Goal: Task Accomplishment & Management: Use online tool/utility

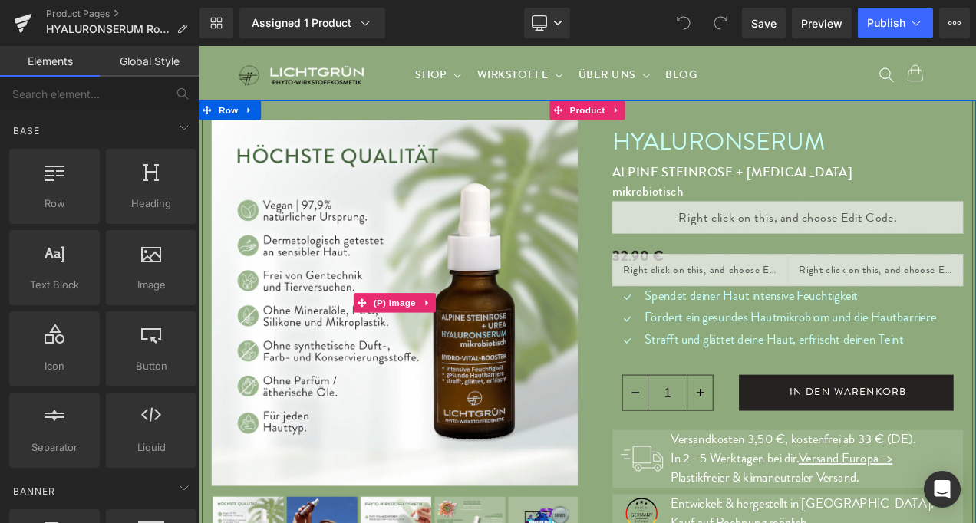
click at [361, 448] on img at bounding box center [432, 352] width 437 height 437
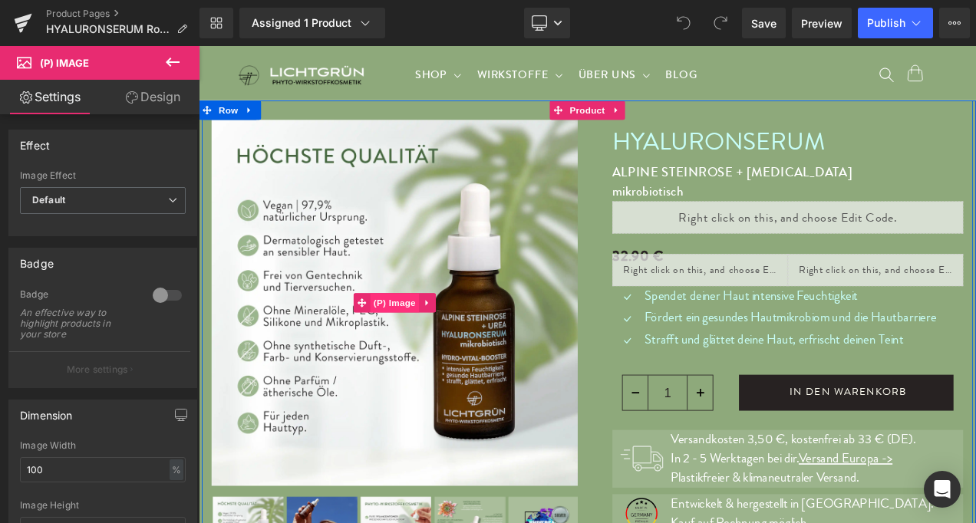
click at [425, 351] on span "(P) Image" at bounding box center [433, 352] width 58 height 23
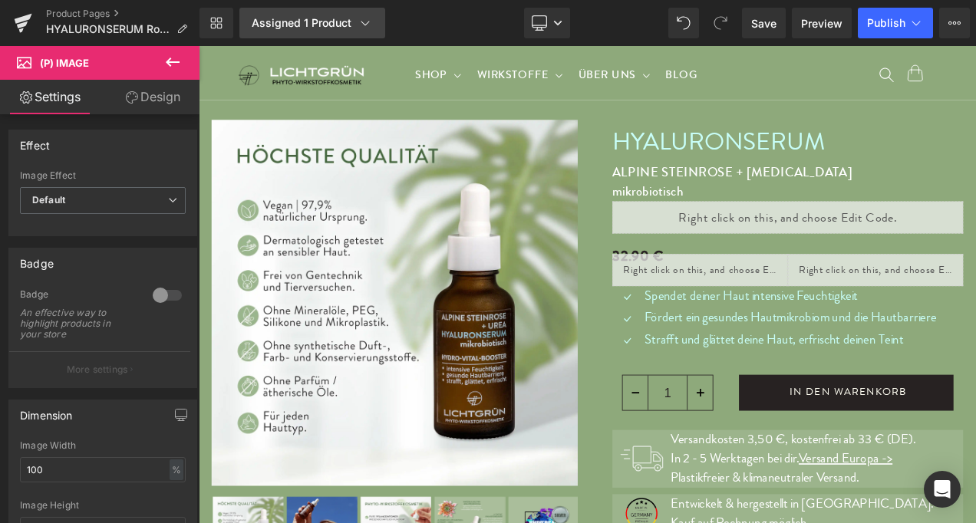
click at [357, 17] on icon at bounding box center [364, 22] width 15 height 15
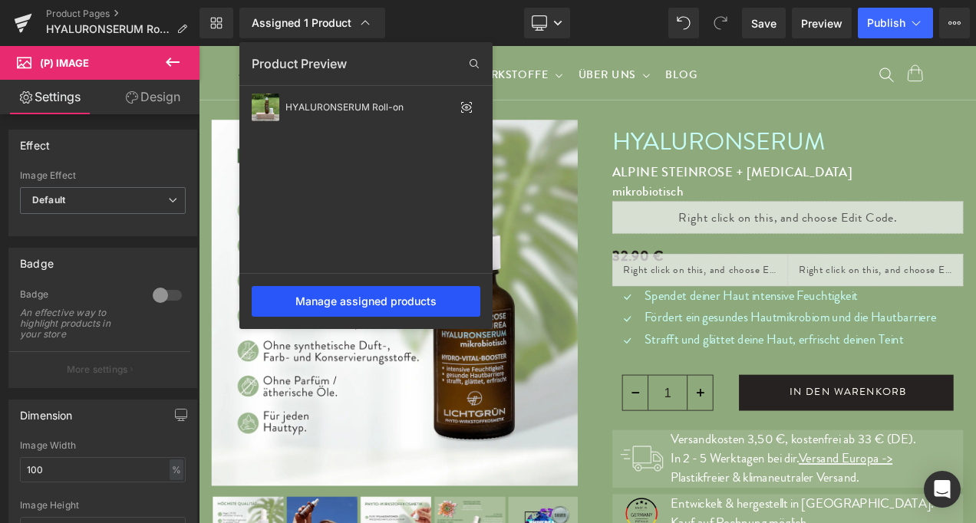
click at [393, 305] on div "Manage assigned products" at bounding box center [366, 301] width 229 height 31
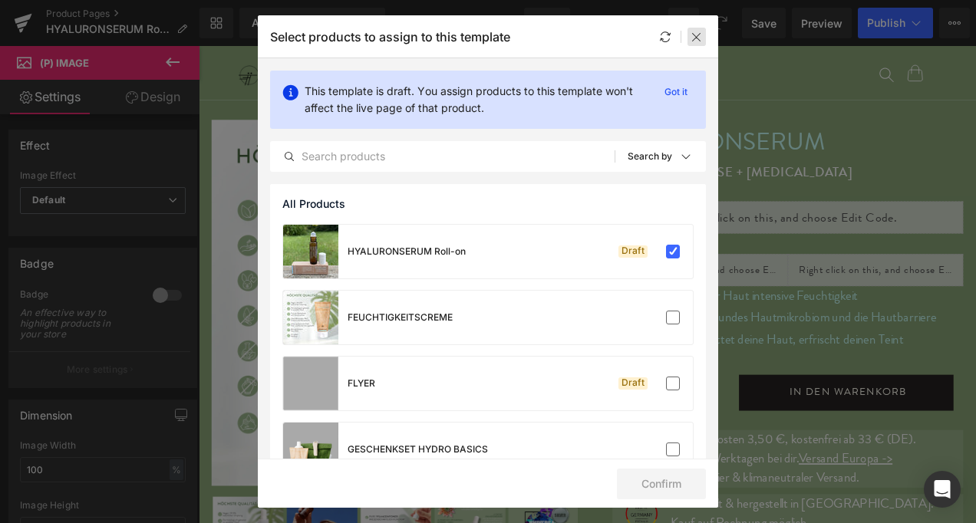
click at [695, 40] on icon at bounding box center [696, 37] width 12 height 12
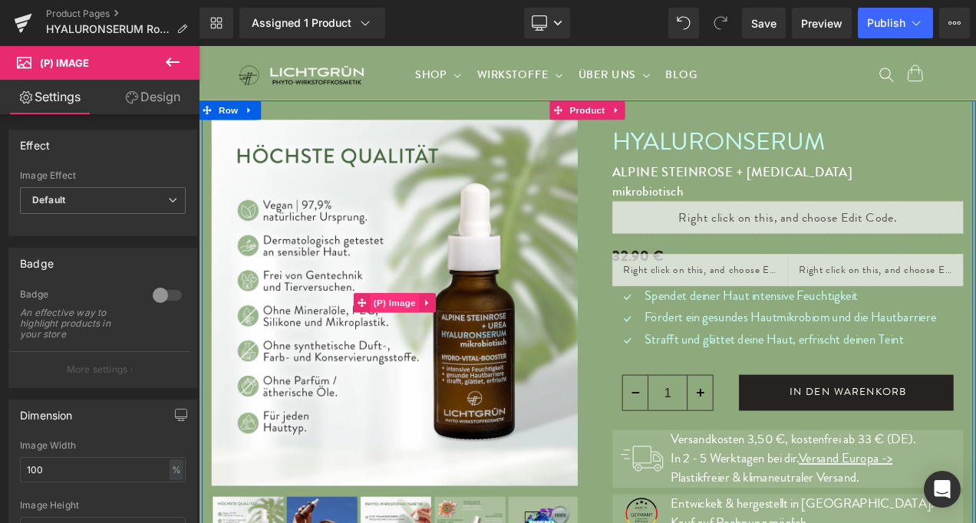
click at [427, 349] on span "(P) Image" at bounding box center [433, 352] width 58 height 23
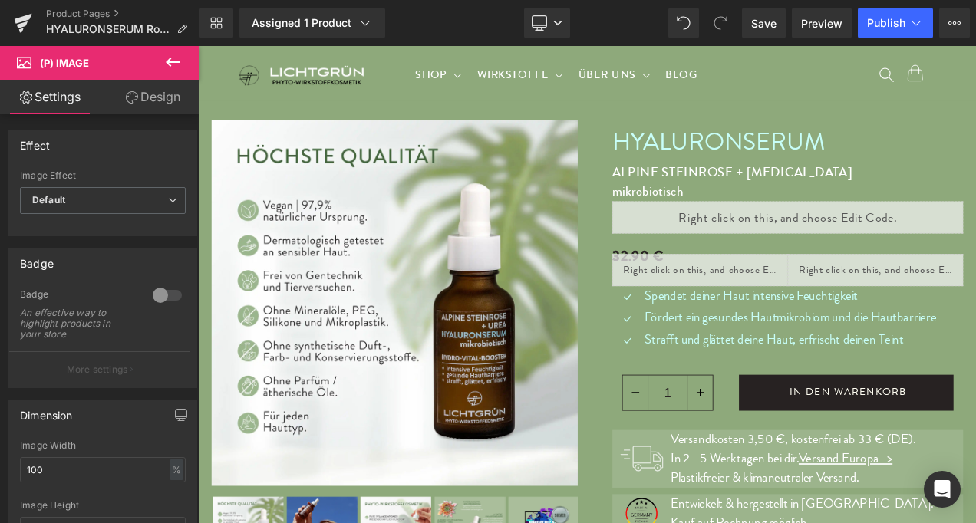
click at [174, 64] on icon at bounding box center [172, 62] width 18 height 18
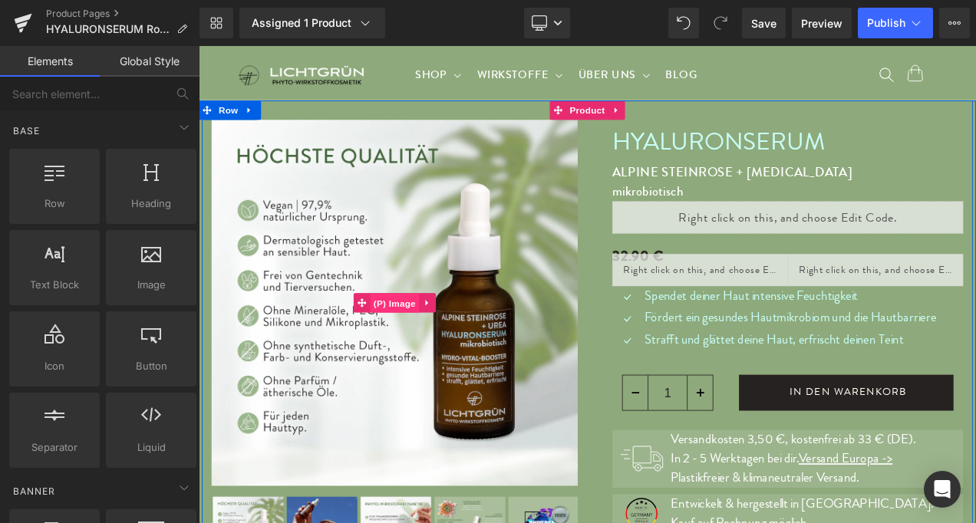
click at [421, 343] on span "(P) Image" at bounding box center [433, 353] width 58 height 23
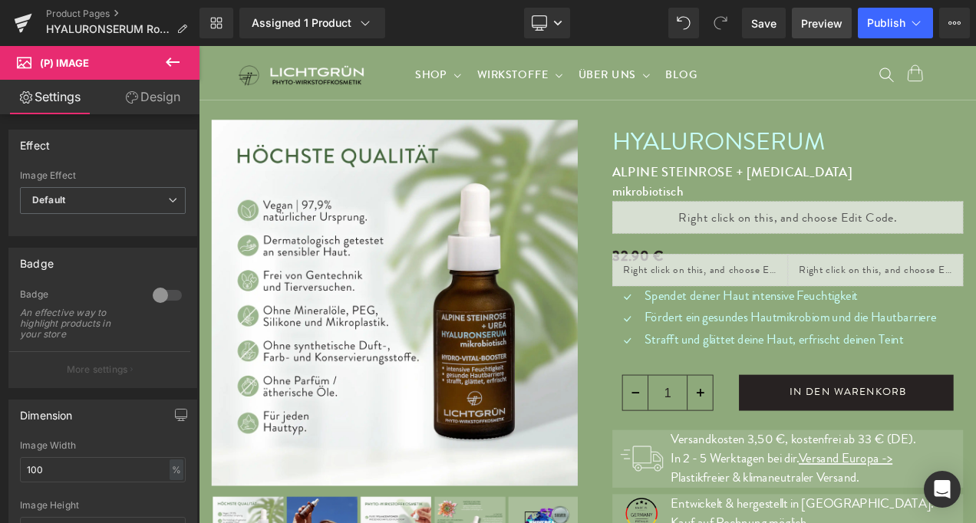
click at [816, 23] on span "Preview" at bounding box center [821, 23] width 41 height 16
click at [100, 12] on link "Product Pages" at bounding box center [122, 14] width 153 height 12
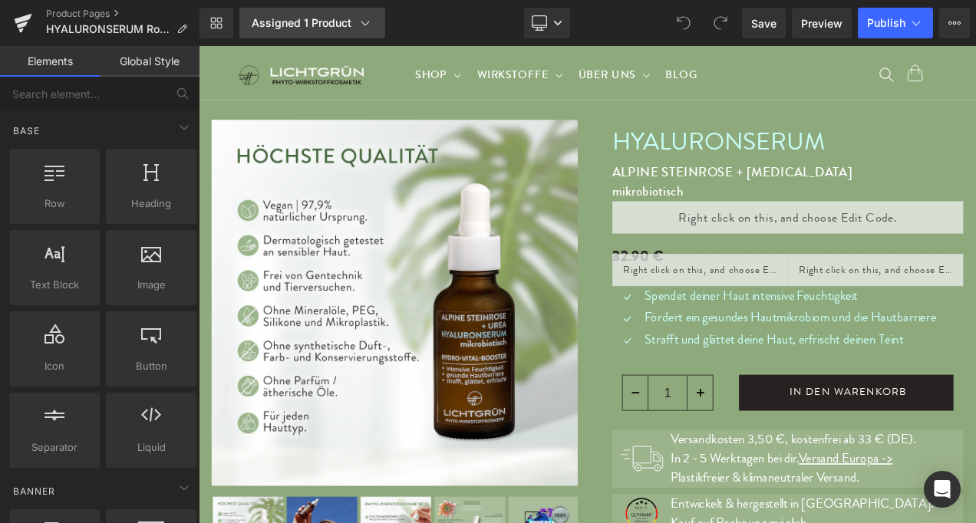
click at [339, 21] on div "Assigned 1 Product" at bounding box center [312, 22] width 121 height 15
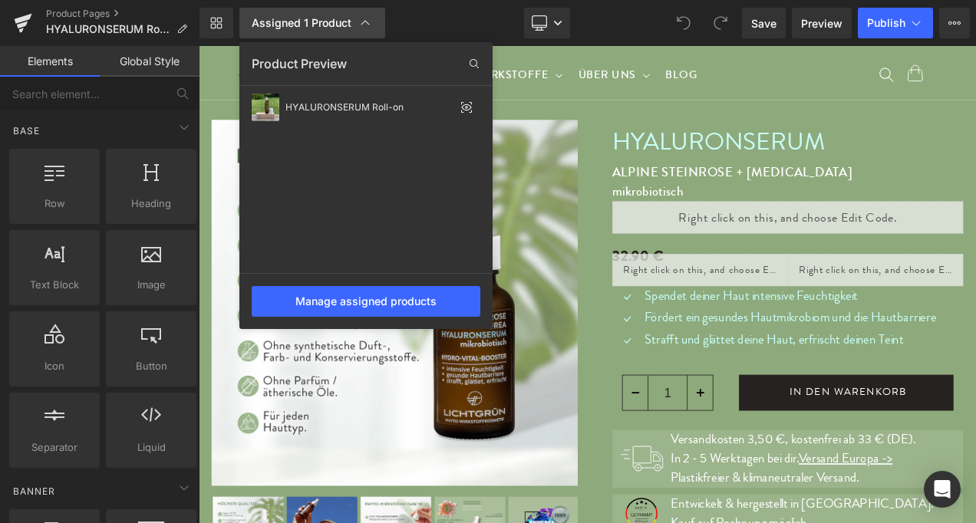
click at [339, 21] on div "Assigned 1 Product" at bounding box center [312, 22] width 121 height 15
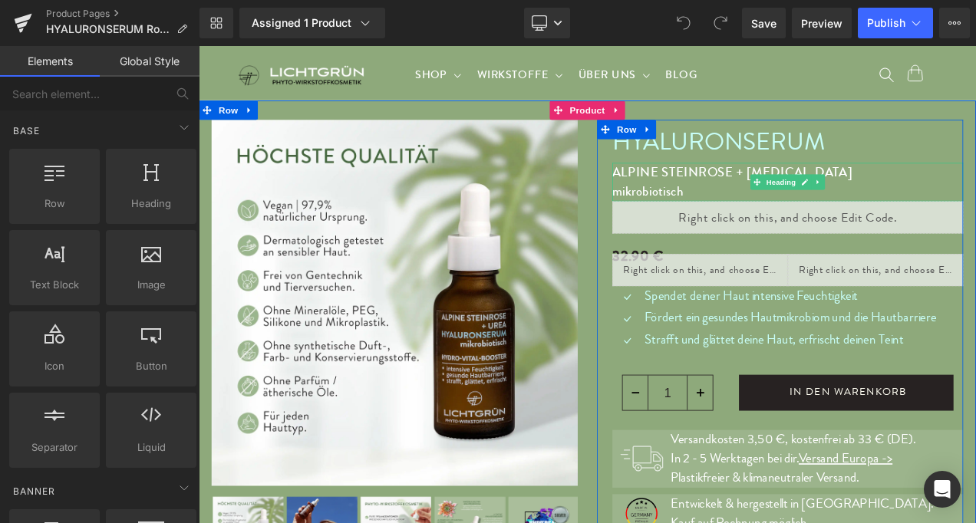
click at [693, 197] on h2 "ALPINE STEINROSE + [MEDICAL_DATA]" at bounding box center [902, 197] width 419 height 23
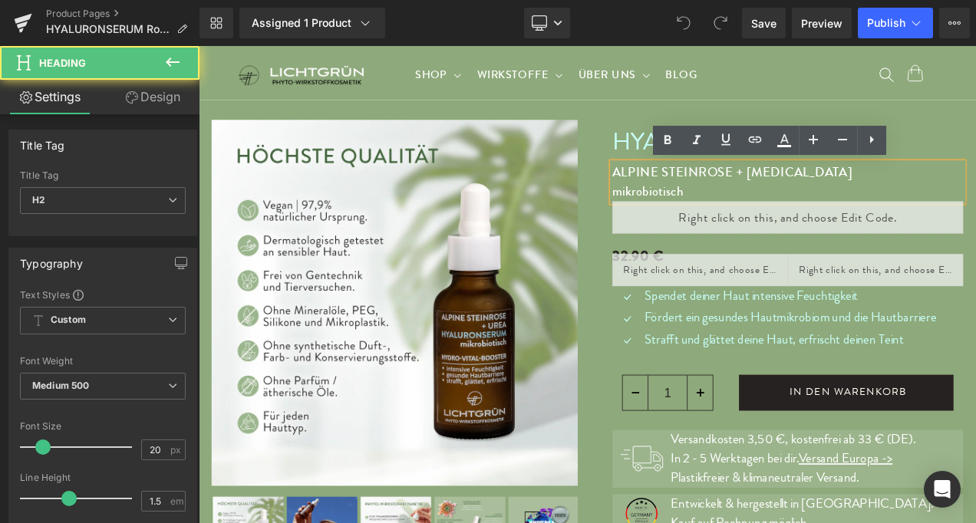
click at [693, 197] on h2 "ALPINE STEINROSE + [MEDICAL_DATA]" at bounding box center [902, 197] width 419 height 23
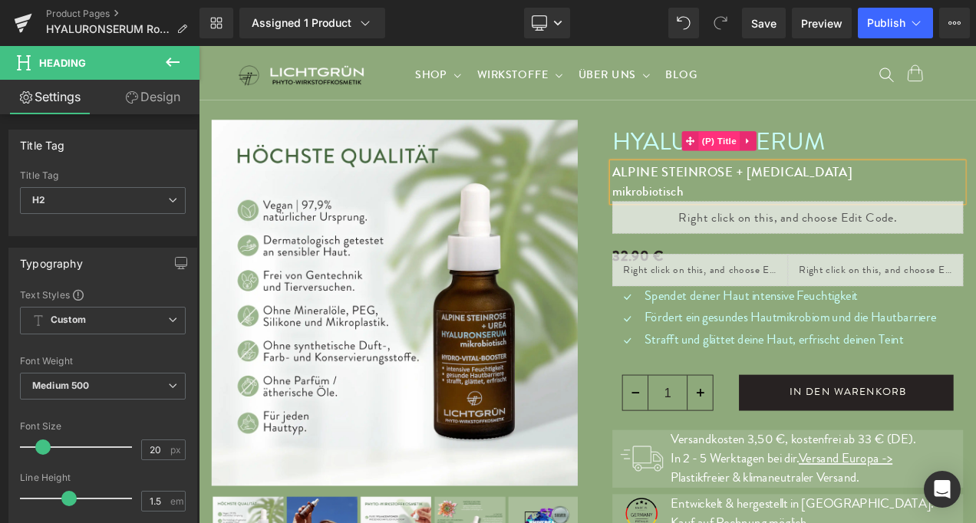
click at [815, 160] on span "(P) Title" at bounding box center [820, 159] width 49 height 23
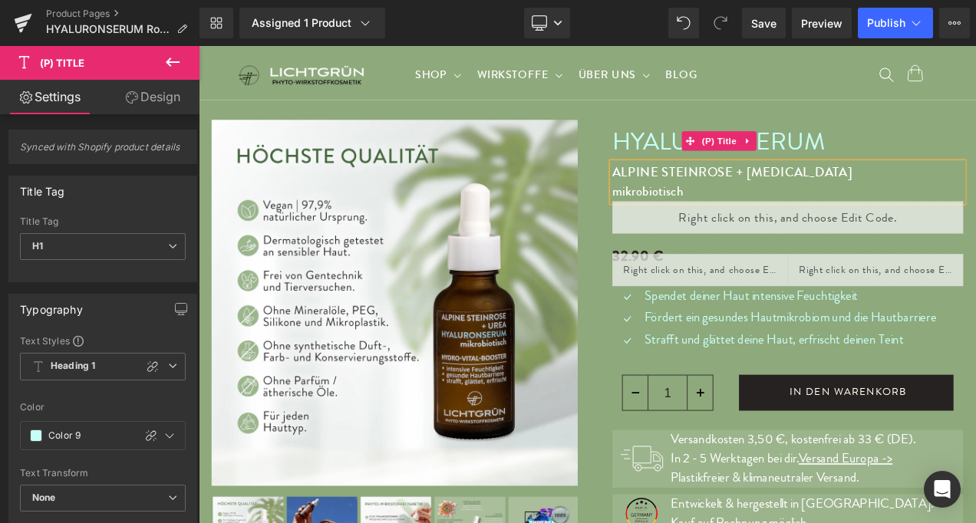
click at [915, 153] on link "HYALURONSERUM" at bounding box center [820, 157] width 254 height 41
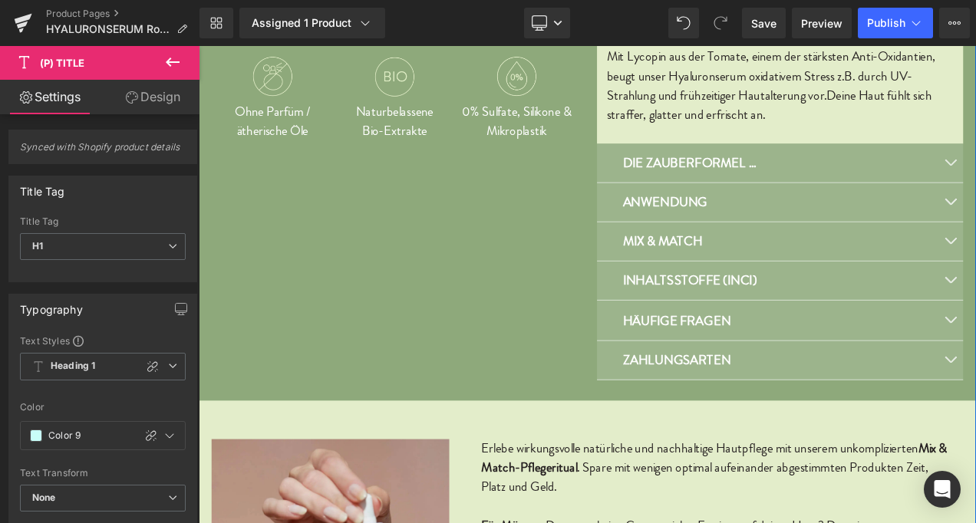
scroll to position [842, 0]
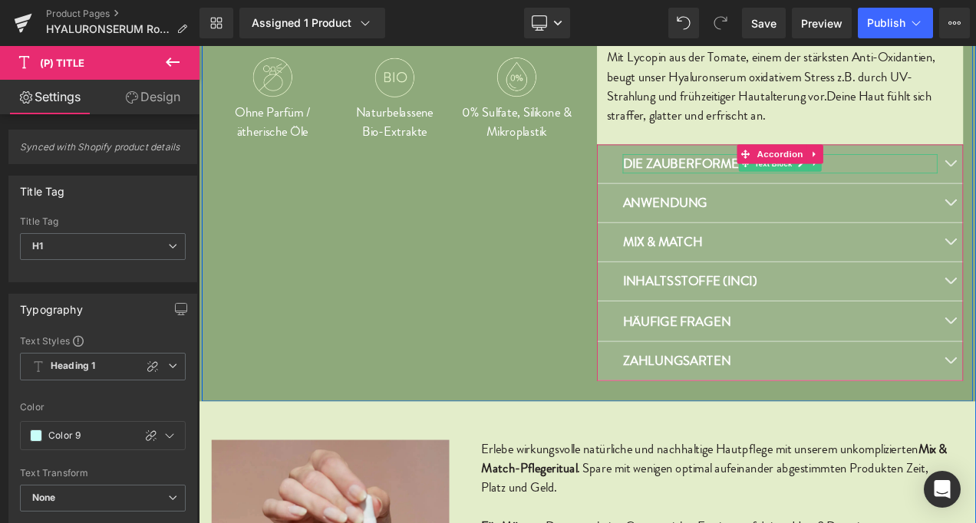
click at [975, 189] on p "DIE ZAUBERFORMEL ..." at bounding box center [893, 186] width 376 height 23
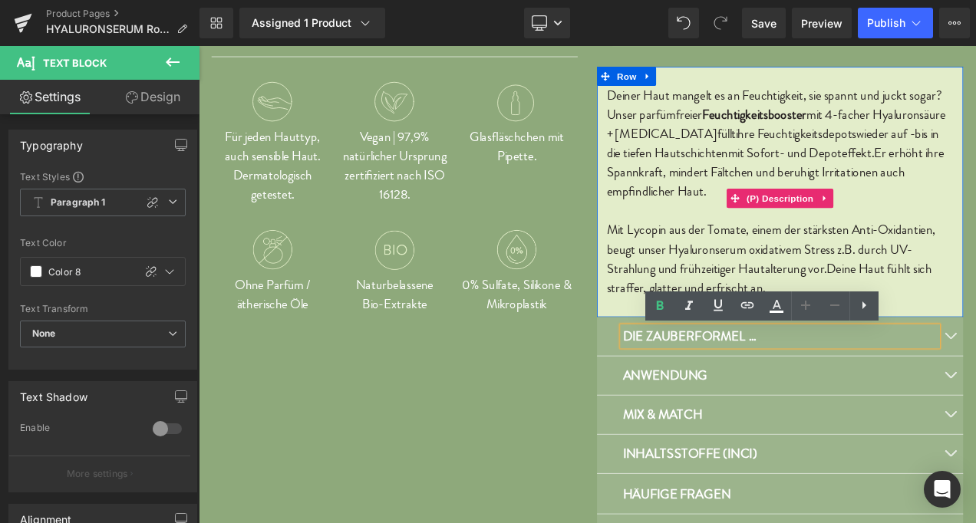
scroll to position [632, 0]
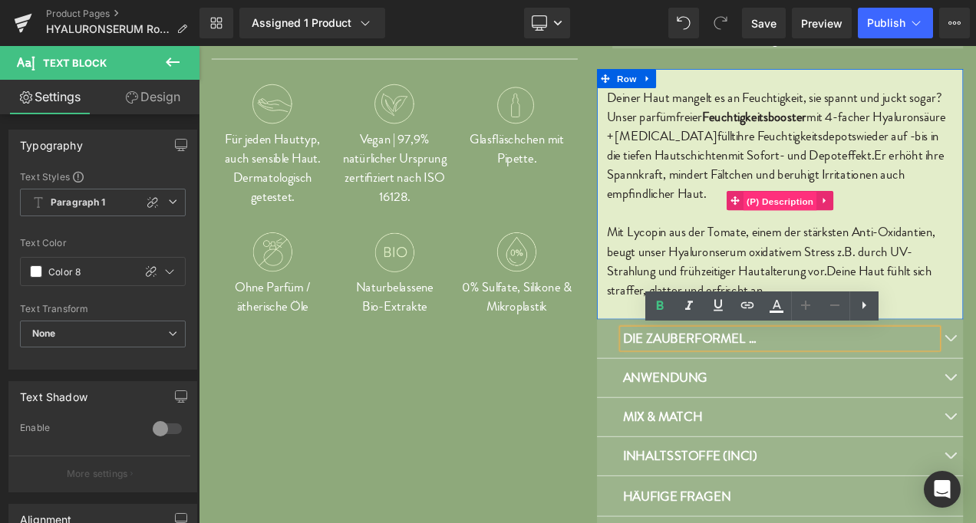
click at [885, 229] on span "(P) Description" at bounding box center [892, 231] width 87 height 23
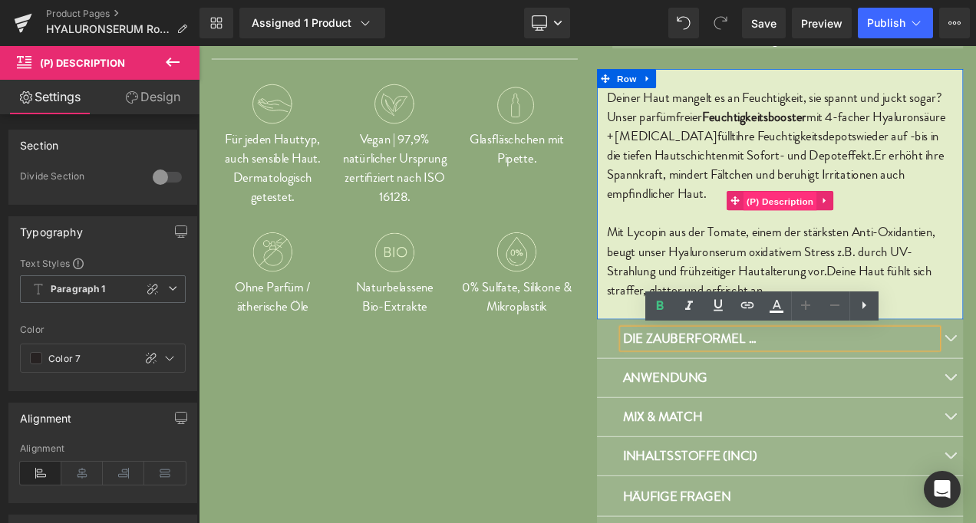
click at [885, 229] on span "(P) Description" at bounding box center [892, 231] width 87 height 23
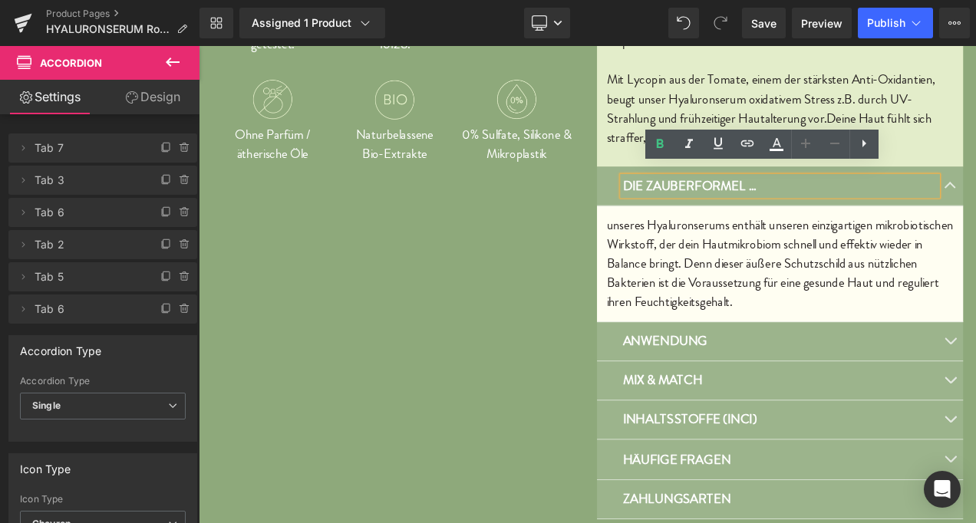
scroll to position [826, 0]
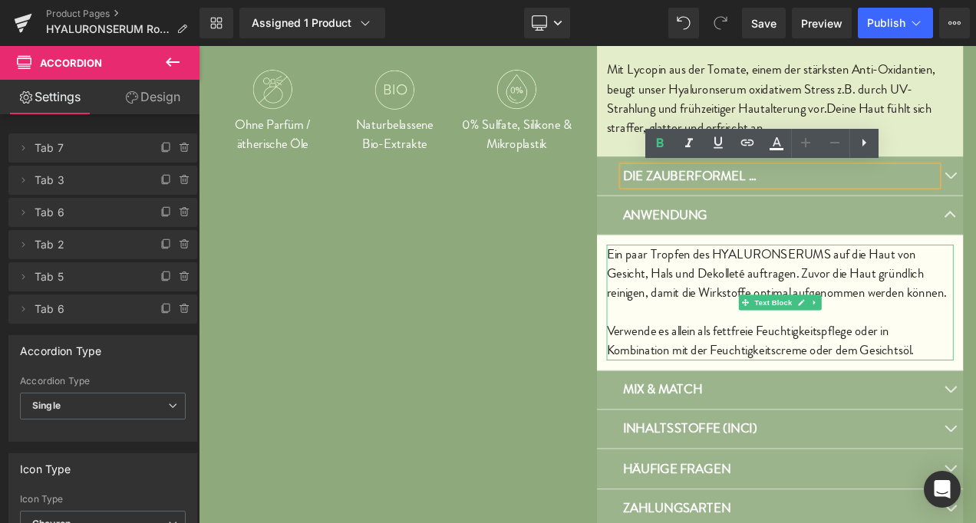
click at [686, 292] on p "Ein paar Tropfen des HYALURONSERUMS auf die Haut von Gesicht, Hals und Dekollet…" at bounding box center [893, 318] width 414 height 69
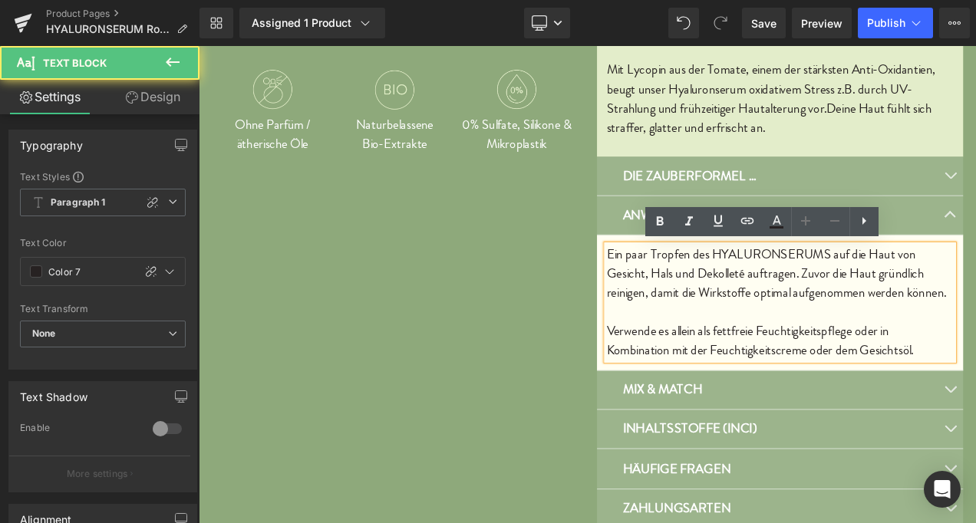
click at [687, 292] on p "Ein paar Tropfen des HYALURONSERUMS auf die Haut von Gesicht, Hals und Dekollet…" at bounding box center [893, 318] width 414 height 69
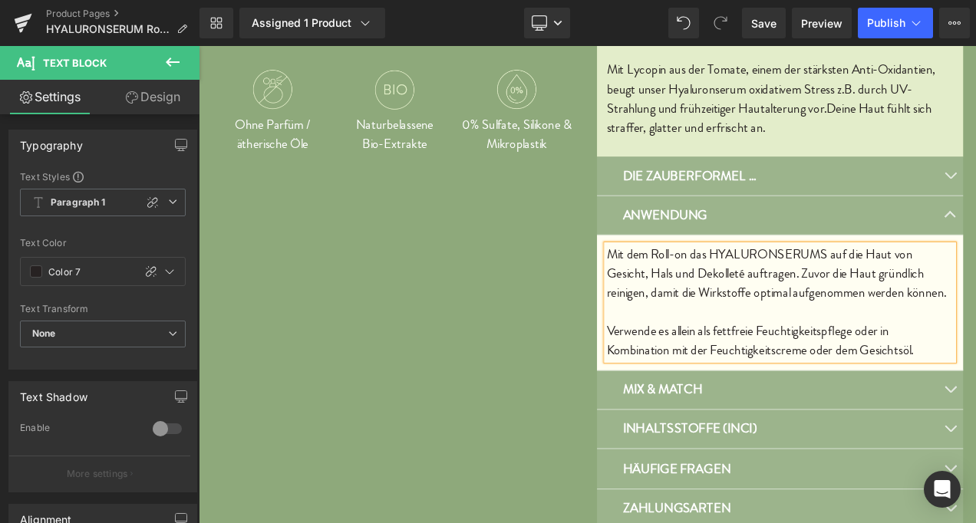
click at [941, 298] on p "Mit dem Roll-on das HYALURONSERUMS auf die Haut von Gesicht, Hals und Dekolleté…" at bounding box center [893, 318] width 414 height 69
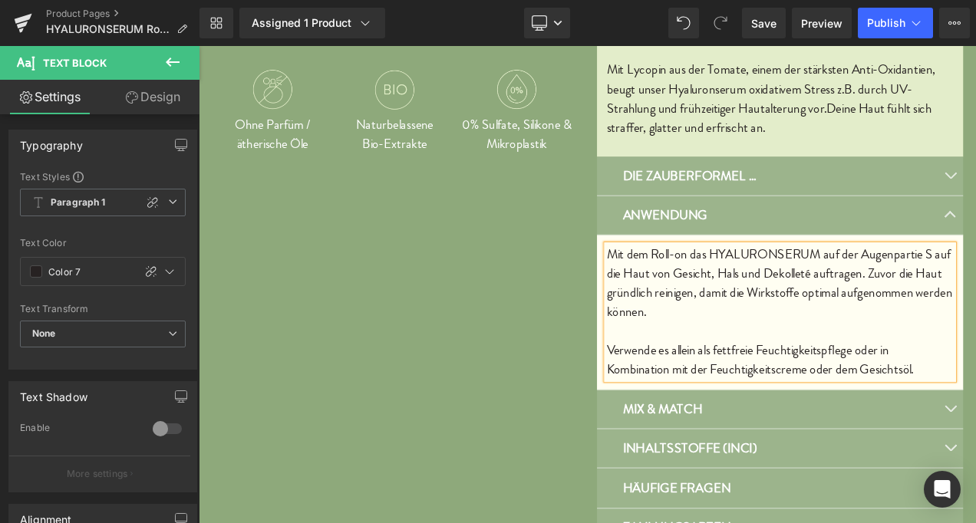
click at [973, 297] on p "Mit dem Roll-on das HYALURONSERUM auf der Augenpartie S auf die Haut von Gesich…" at bounding box center [893, 330] width 414 height 92
click at [975, 298] on p "Mit dem Roll-on das HYALURONSERUM auf die Augenpartie S auf die Haut von Gesich…" at bounding box center [893, 330] width 414 height 92
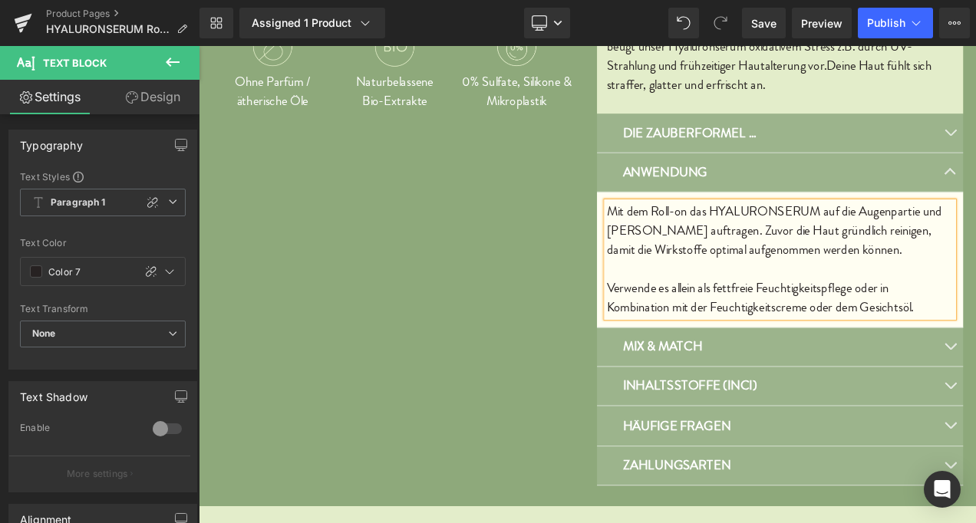
scroll to position [878, 0]
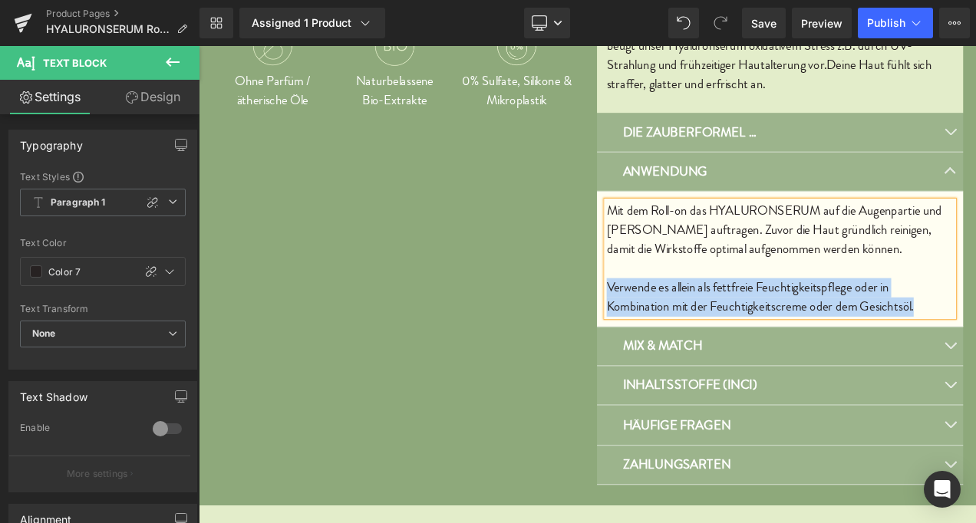
drag, startPoint x: 680, startPoint y: 325, endPoint x: 1059, endPoint y: 353, distance: 380.7
click at [975, 353] on p "Verwende es allein als fettfreie Feuchtigkeitspflege oder in Kombination mit de…" at bounding box center [893, 347] width 414 height 46
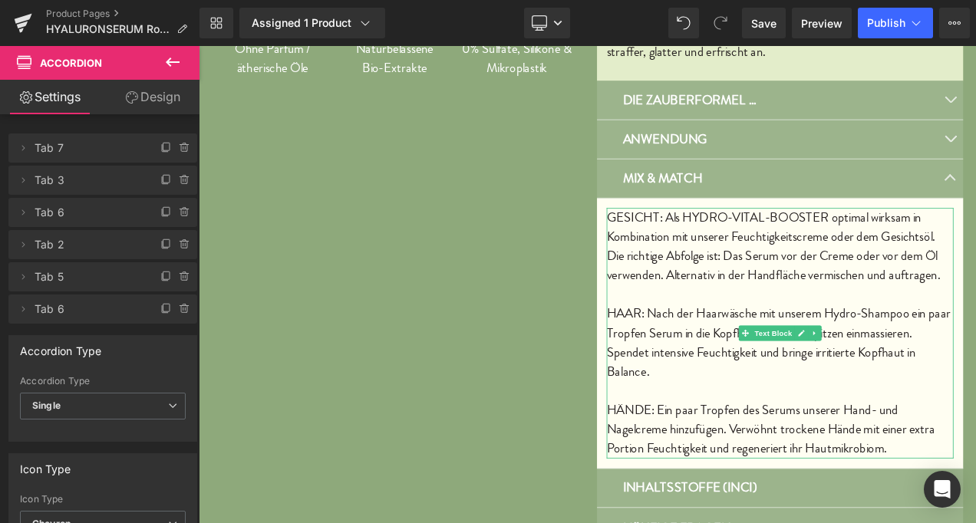
scroll to position [917, 0]
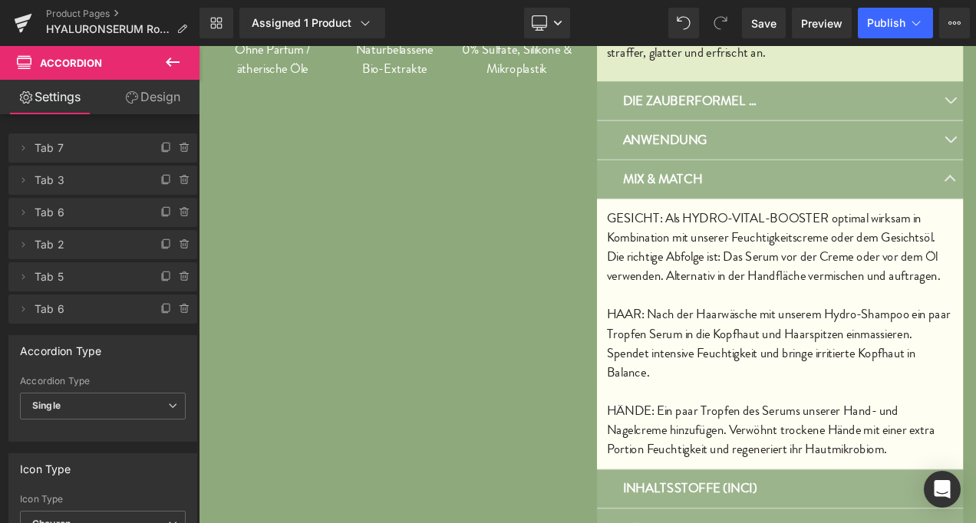
click at [674, 196] on div "MIX & MATCH Text Block" at bounding box center [892, 205] width 437 height 47
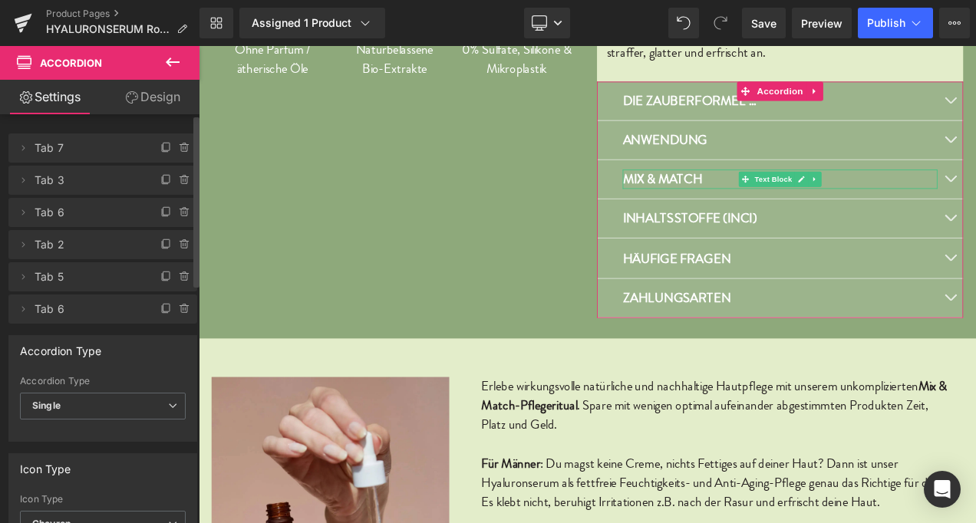
click at [43, 216] on span "Tab 6" at bounding box center [88, 212] width 106 height 29
click at [24, 212] on icon at bounding box center [23, 211] width 3 height 5
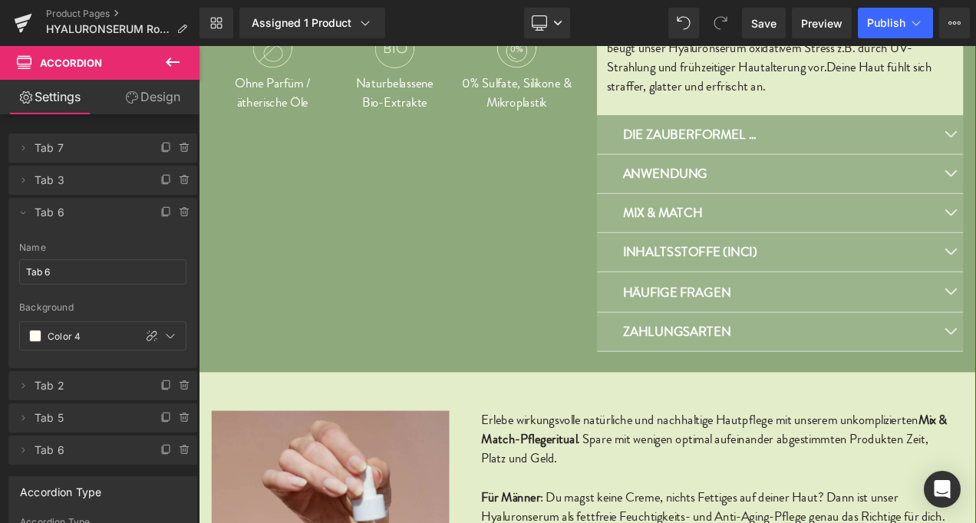
scroll to position [877, 0]
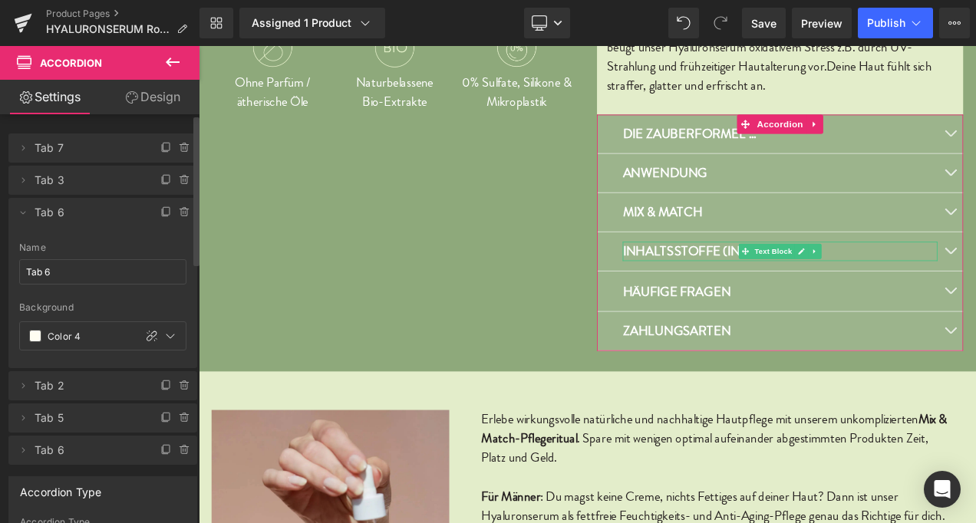
click at [44, 391] on span "Tab 2" at bounding box center [88, 385] width 106 height 29
click at [48, 419] on span "Tab 5" at bounding box center [88, 418] width 106 height 29
click at [54, 451] on span "Tab 6" at bounding box center [88, 450] width 106 height 29
click at [54, 209] on span "Tab 6" at bounding box center [88, 212] width 106 height 29
click at [180, 212] on icon at bounding box center [185, 212] width 12 height 12
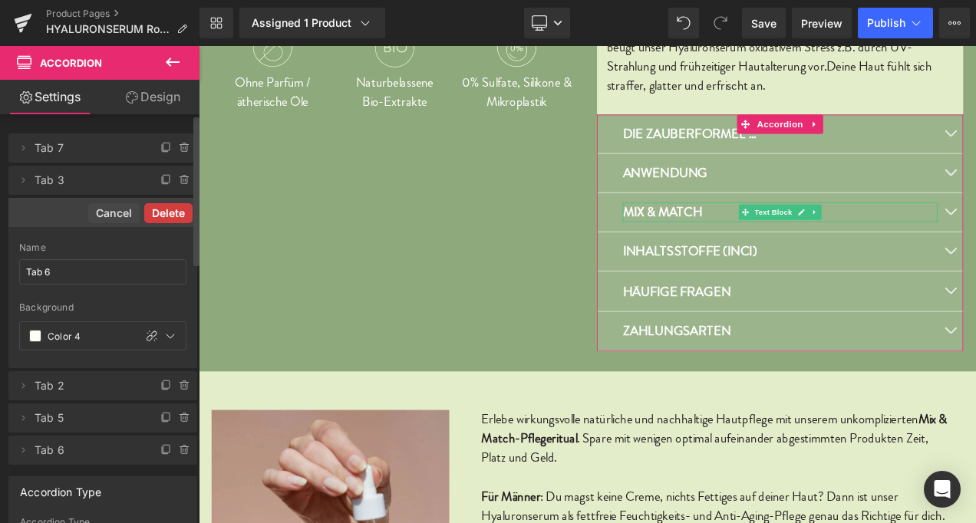
click at [158, 212] on button "Delete" at bounding box center [168, 213] width 48 height 20
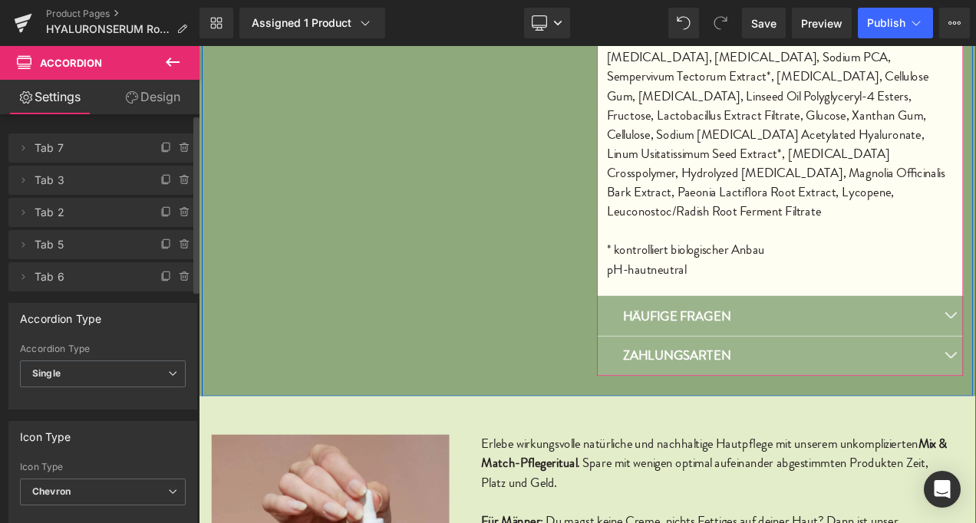
scroll to position [1411, 0]
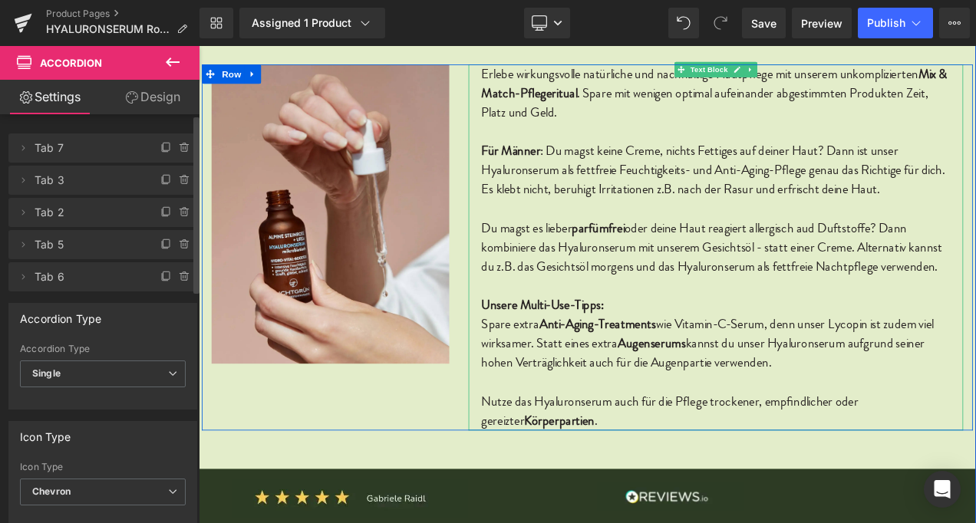
scroll to position [2249, 0]
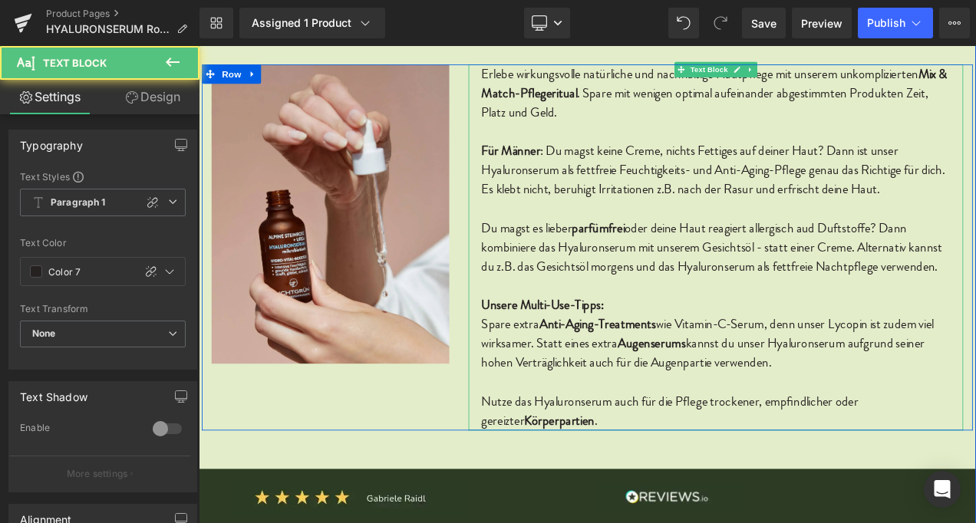
drag, startPoint x: 531, startPoint y: 352, endPoint x: 914, endPoint y: 431, distance: 390.9
click at [914, 431] on div "Erlebe wirkungsvolle natürliche und nachhaltige Hautpflege mit unserem unkompli…" at bounding box center [816, 286] width 591 height 437
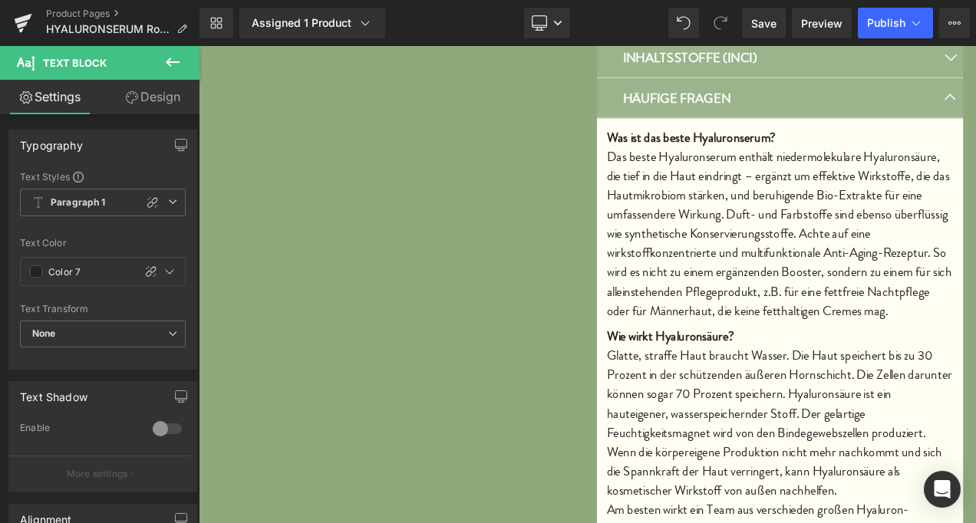
scroll to position [1060, 0]
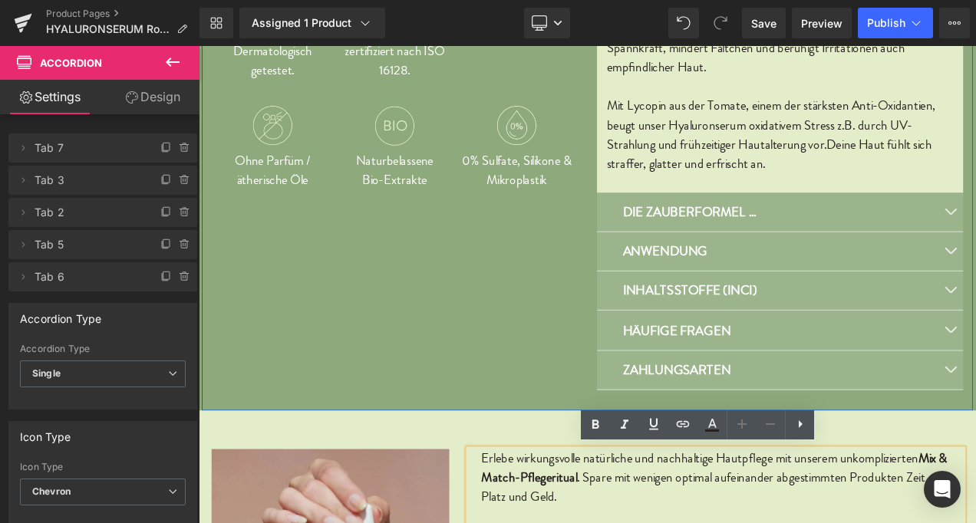
scroll to position [782, 0]
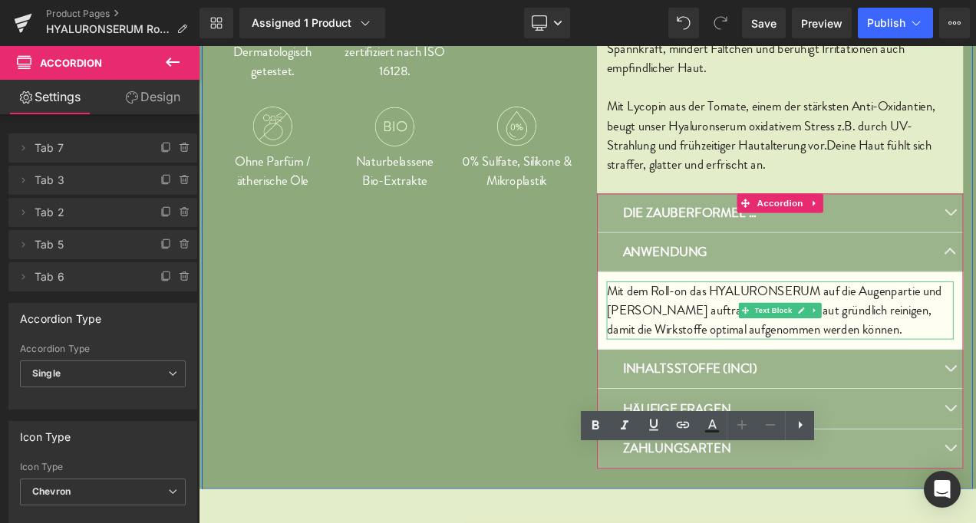
click at [975, 387] on p "Mit dem Roll-on das HYALURONSERUM auf die Augenpartie und [PERSON_NAME] auftrag…" at bounding box center [893, 362] width 414 height 69
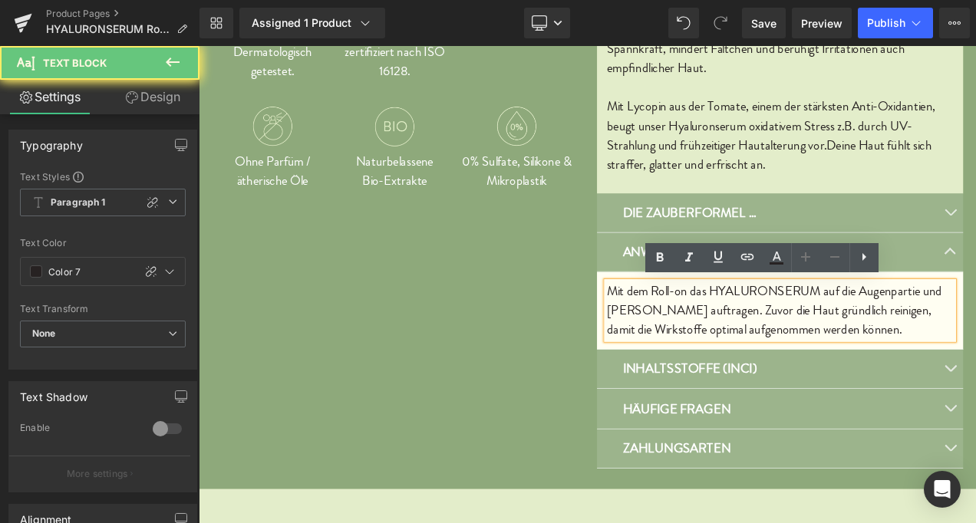
click at [975, 387] on p "Mit dem Roll-on das HYALURONSERUM auf die Augenpartie und [PERSON_NAME] auftrag…" at bounding box center [893, 362] width 414 height 69
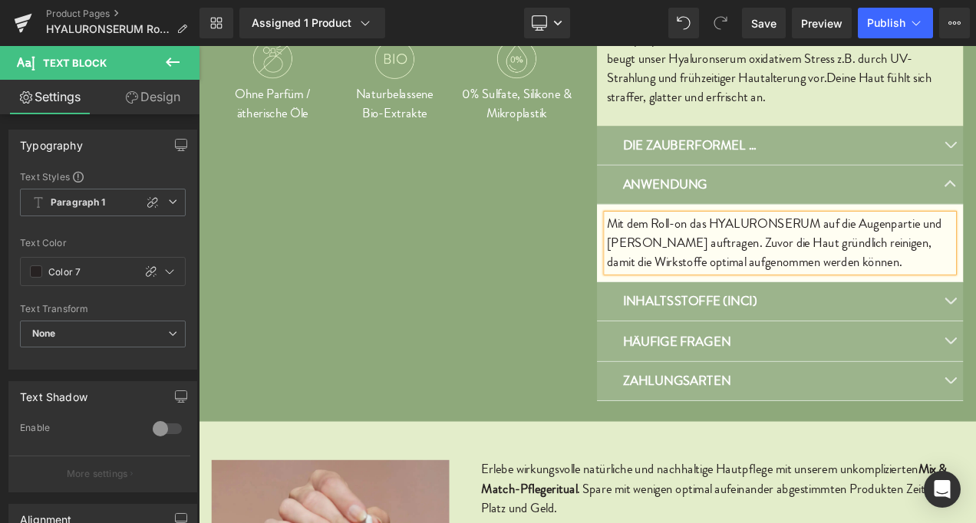
scroll to position [862, 0]
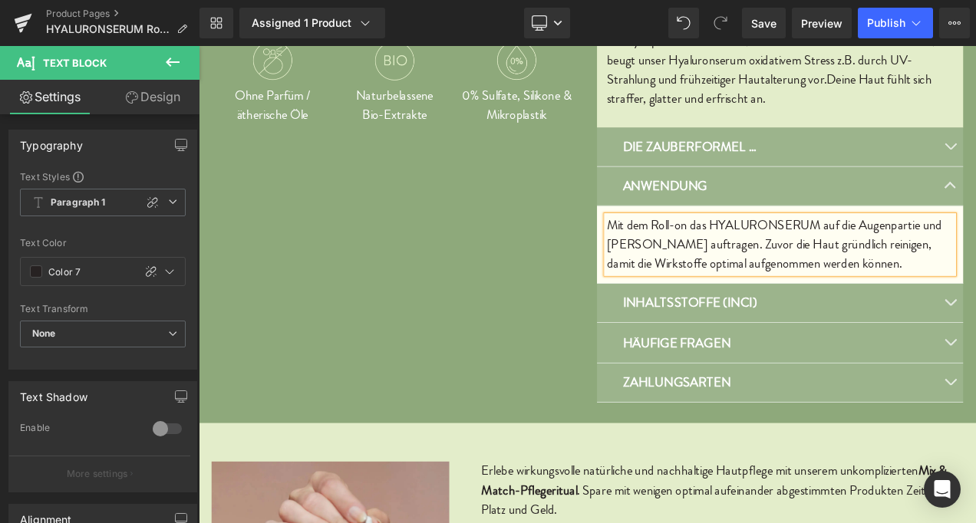
click at [975, 309] on p "Mit dem Roll-on das HYALURONSERUM auf die Augenpartie und [PERSON_NAME] auftrag…" at bounding box center [893, 283] width 414 height 69
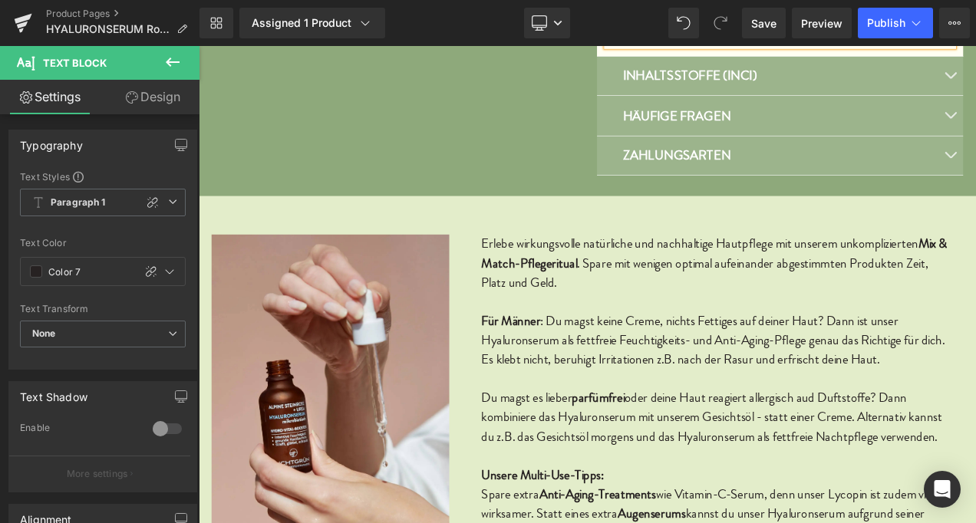
scroll to position [1139, 0]
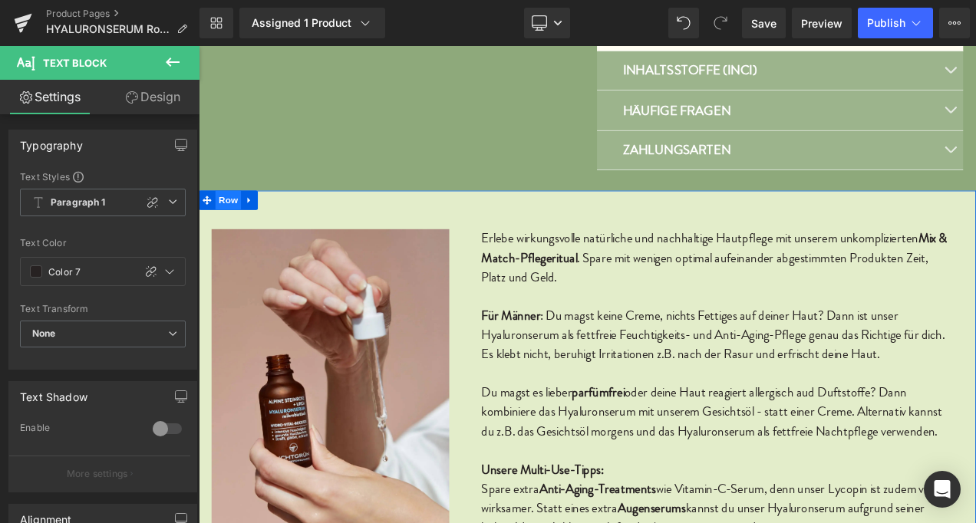
click at [219, 229] on span "Row" at bounding box center [234, 230] width 31 height 23
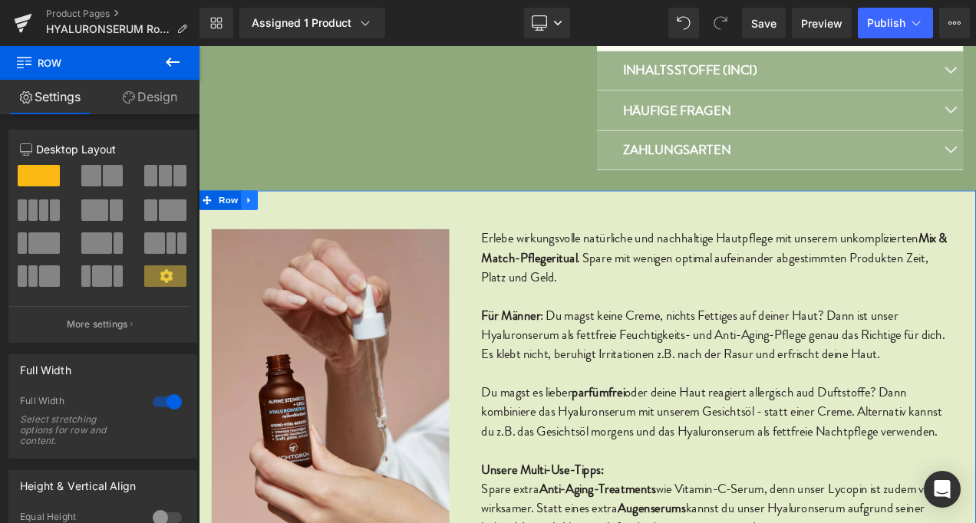
click at [254, 228] on icon at bounding box center [259, 230] width 11 height 12
click at [294, 226] on icon at bounding box center [299, 230] width 11 height 11
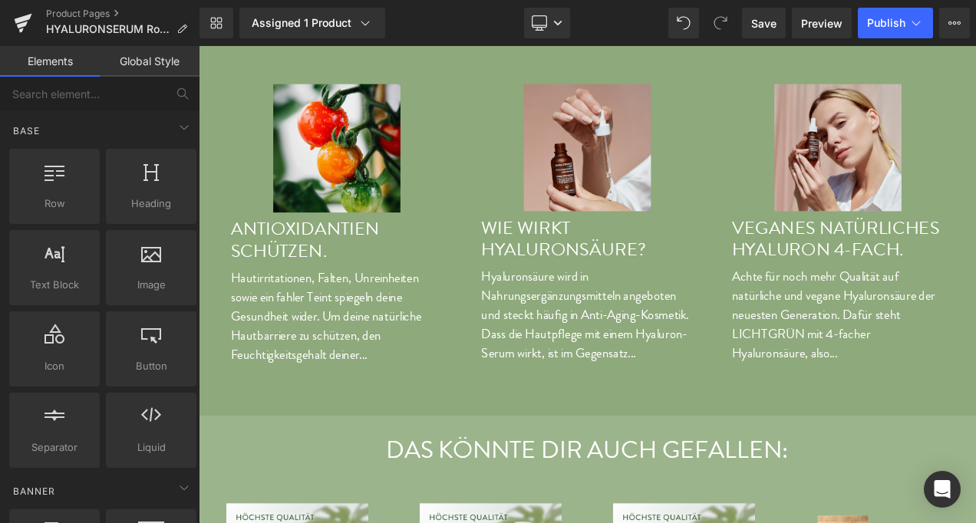
scroll to position [3753, 0]
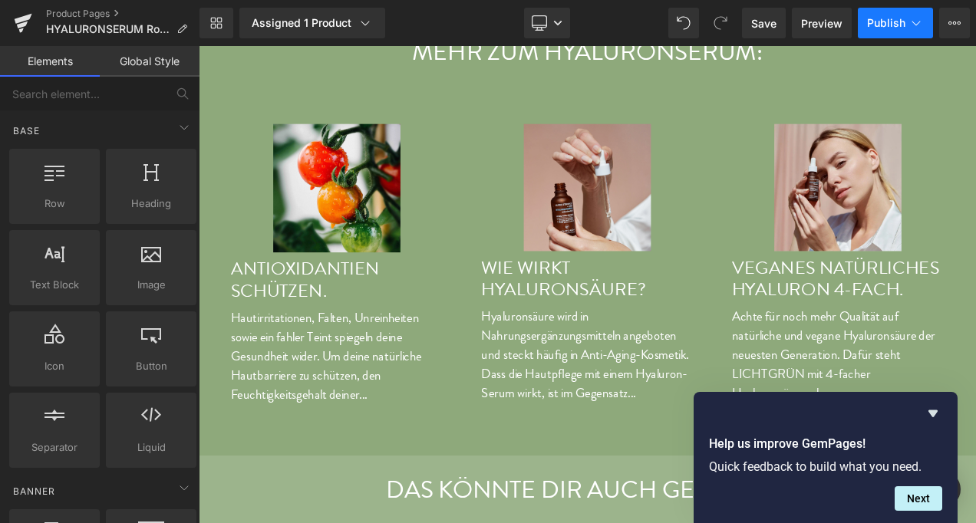
click at [893, 20] on span "Publish" at bounding box center [886, 23] width 38 height 12
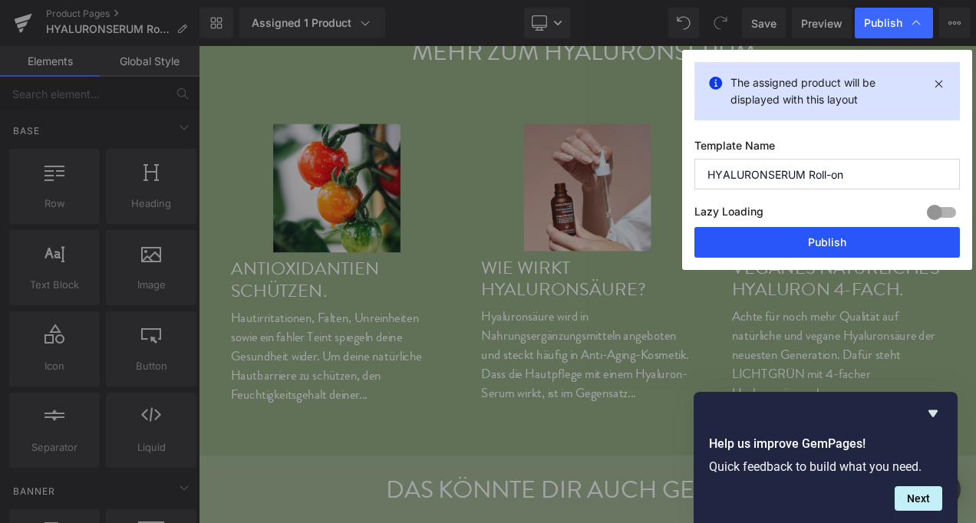
click at [815, 242] on button "Publish" at bounding box center [826, 242] width 265 height 31
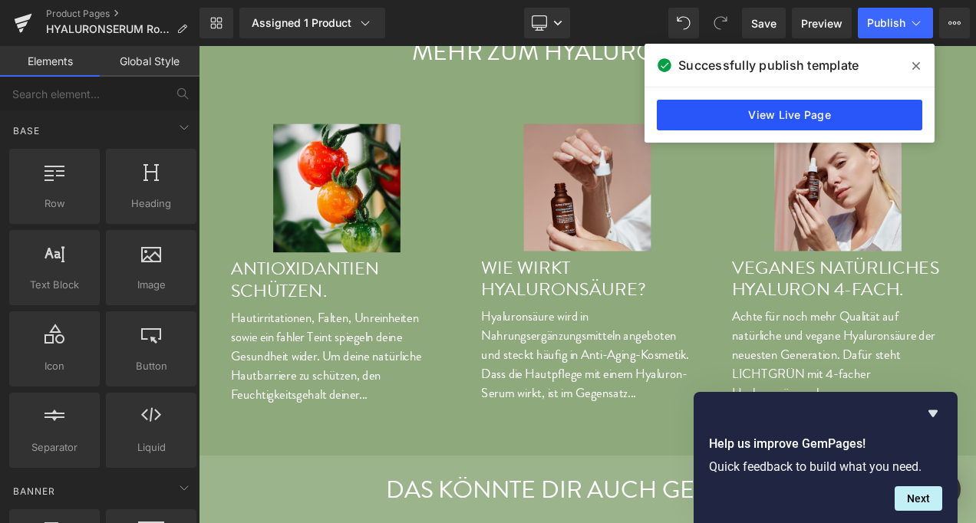
click at [801, 117] on link "View Live Page" at bounding box center [789, 115] width 265 height 31
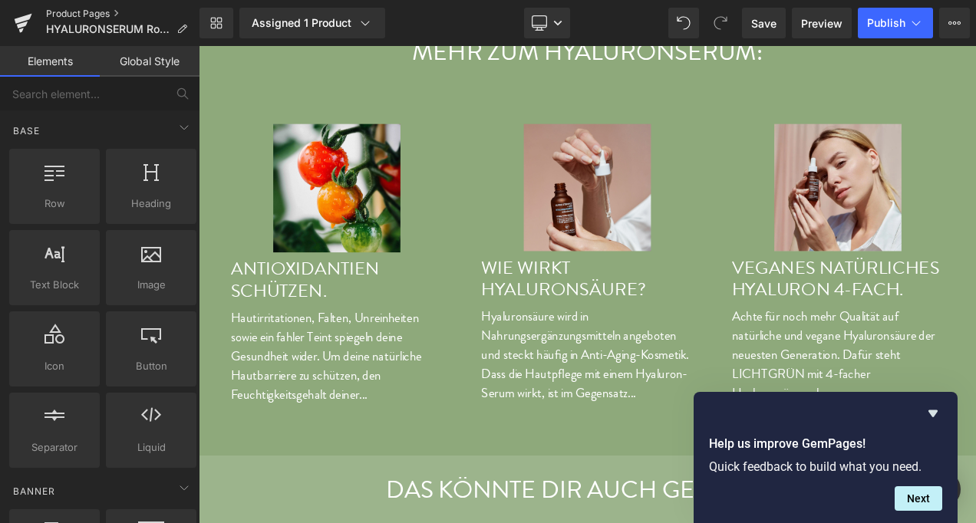
click at [92, 15] on link "Product Pages" at bounding box center [122, 14] width 153 height 12
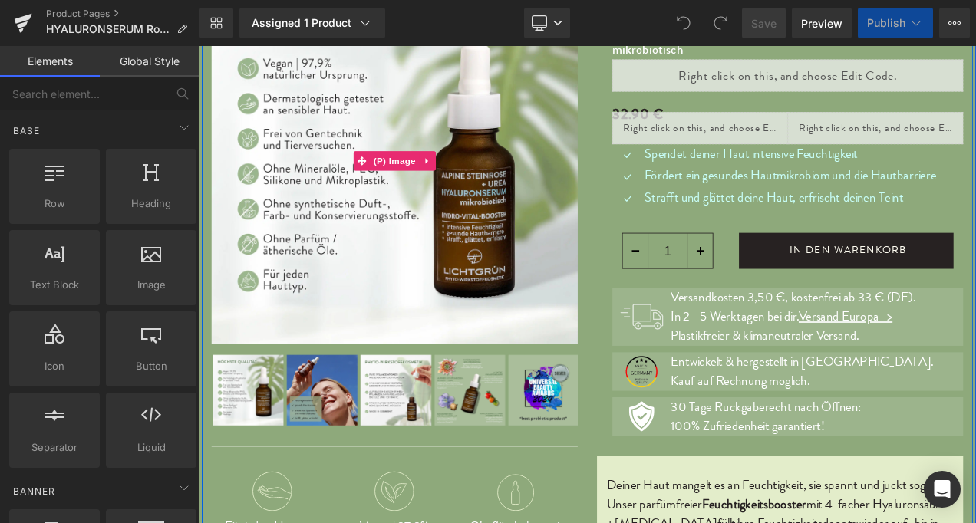
scroll to position [170, 0]
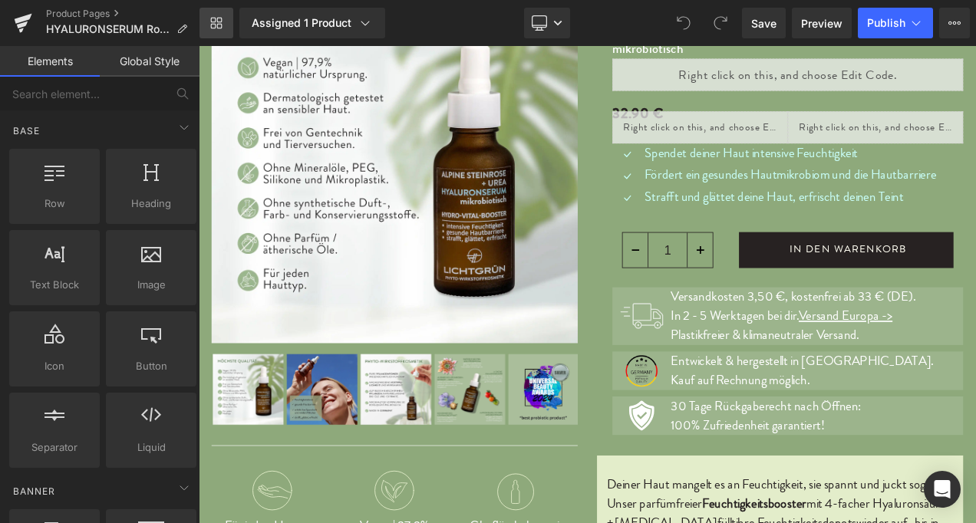
click at [220, 23] on icon at bounding box center [216, 23] width 12 height 12
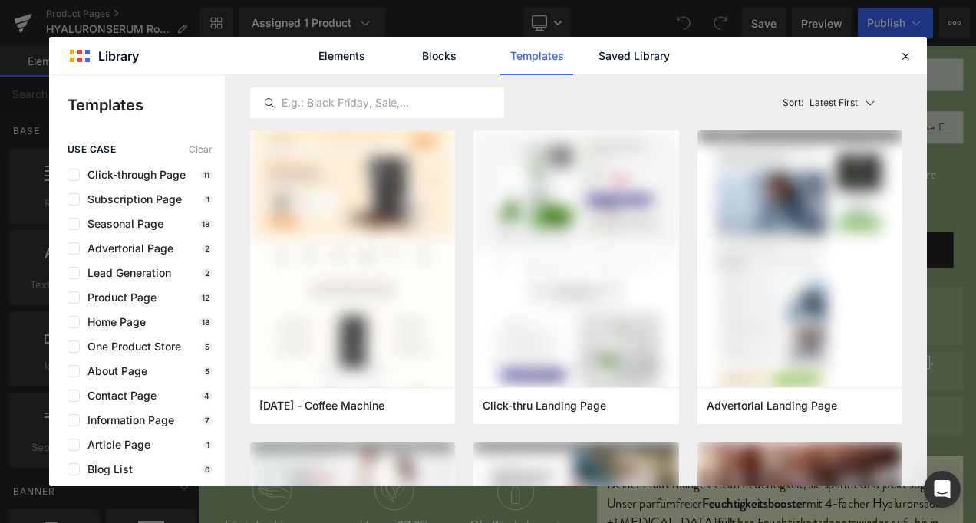
click at [916, 55] on div "Elements Blocks Templates Saved Library" at bounding box center [488, 56] width 878 height 38
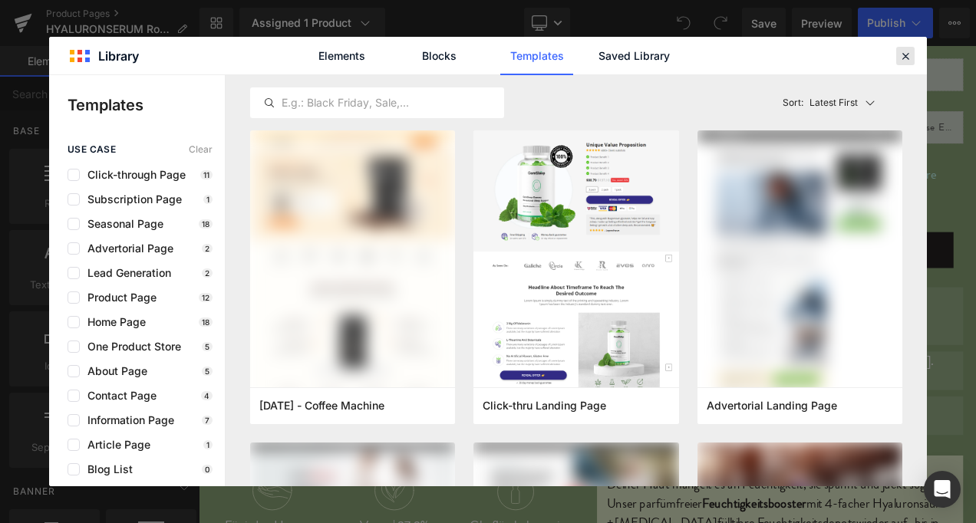
click at [908, 57] on icon at bounding box center [905, 56] width 14 height 14
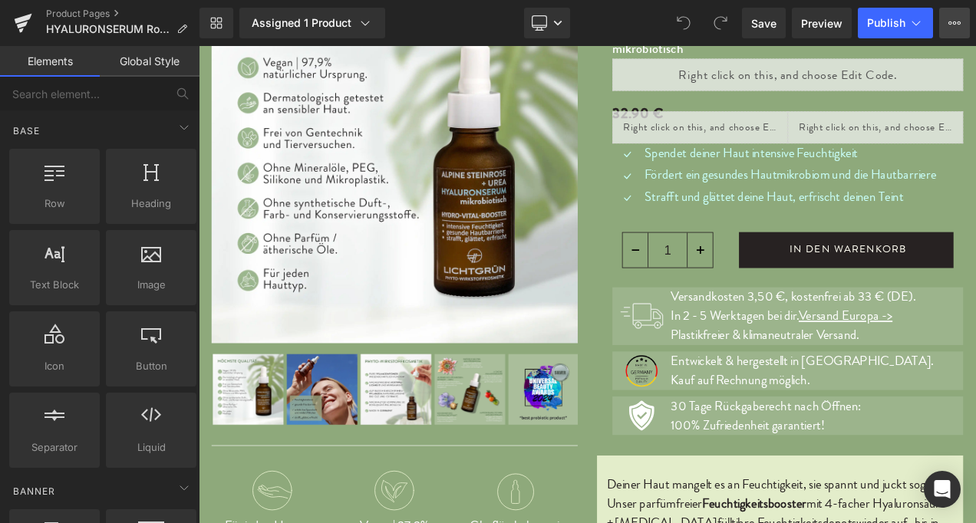
click at [960, 26] on icon at bounding box center [954, 23] width 12 height 12
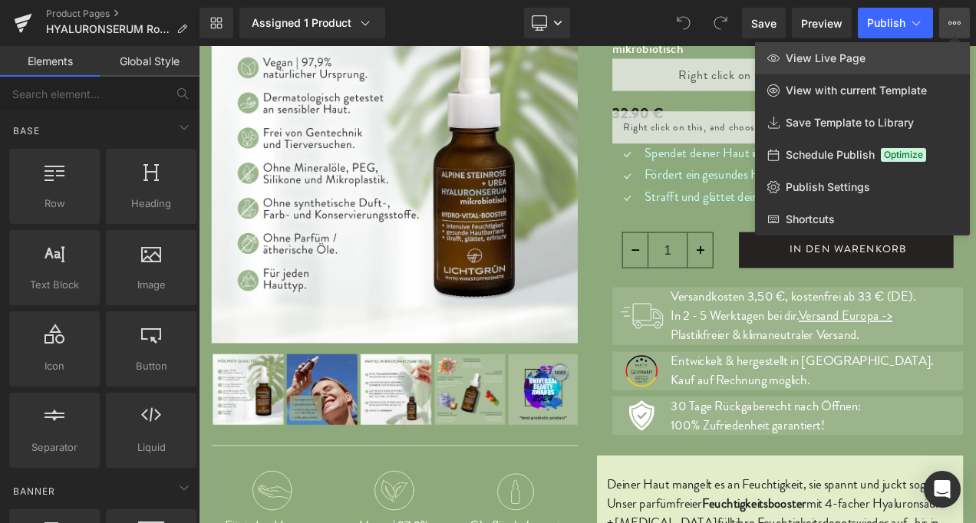
click at [818, 54] on span "View Live Page" at bounding box center [826, 58] width 80 height 14
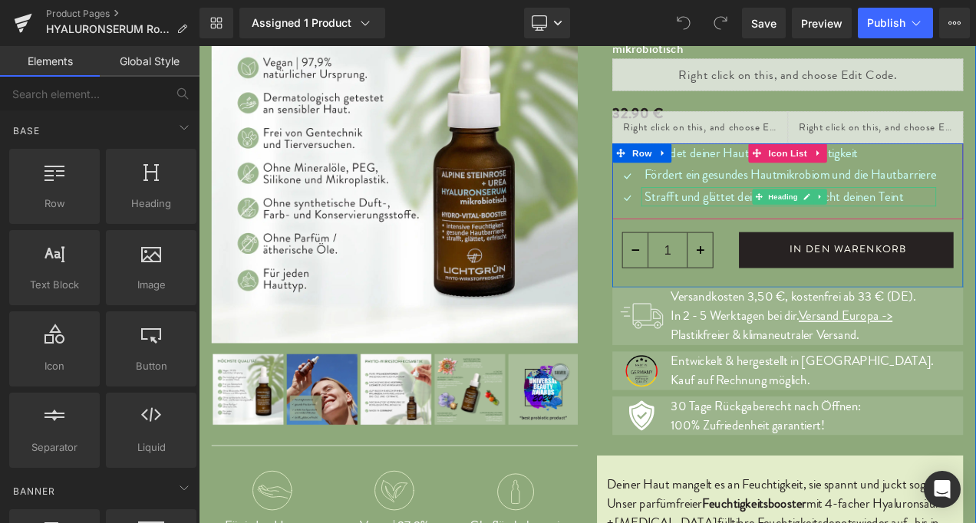
scroll to position [0, 0]
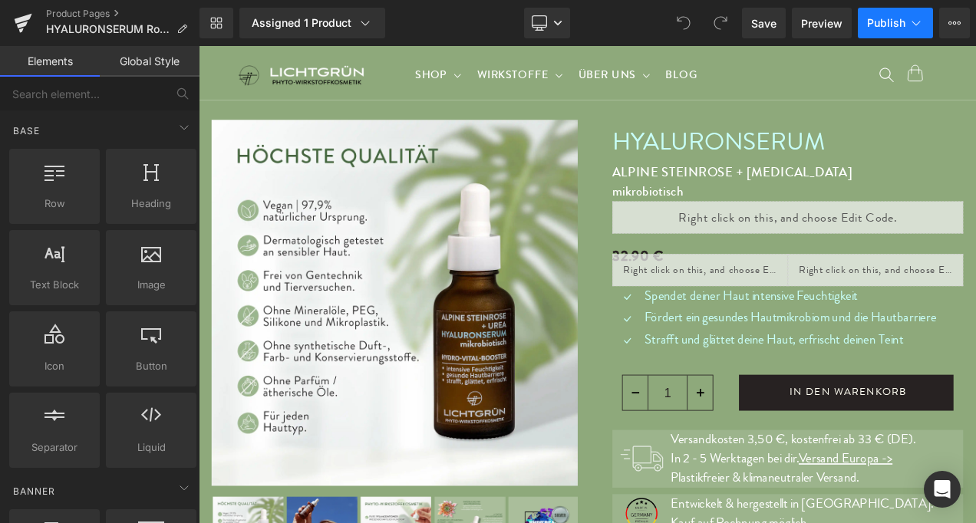
click at [882, 31] on button "Publish" at bounding box center [895, 23] width 75 height 31
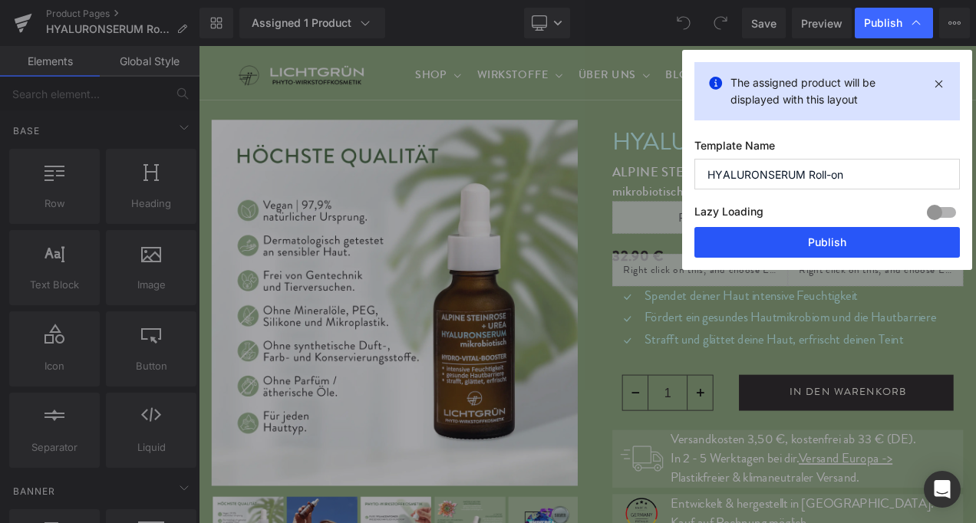
drag, startPoint x: 829, startPoint y: 247, endPoint x: 731, endPoint y: 173, distance: 122.6
click at [829, 247] on button "Publish" at bounding box center [826, 242] width 265 height 31
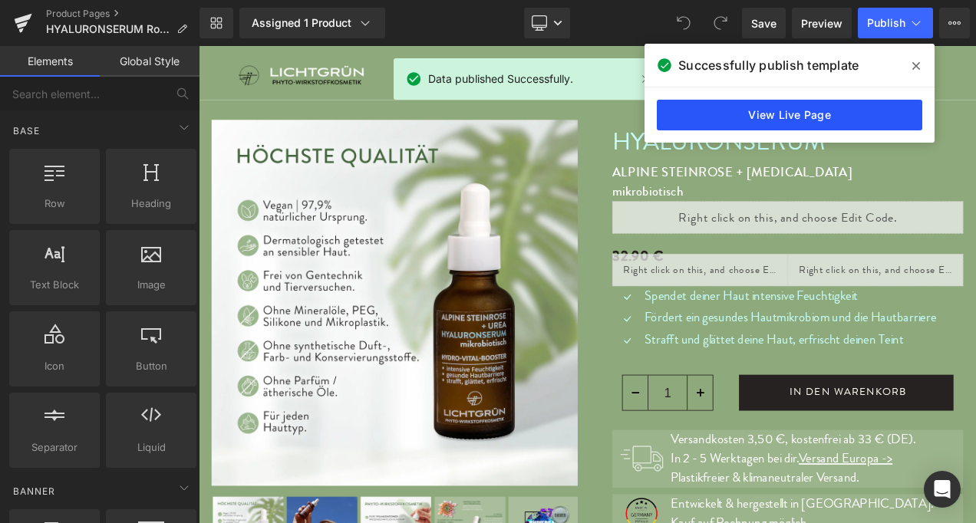
click at [712, 118] on link "View Live Page" at bounding box center [789, 115] width 265 height 31
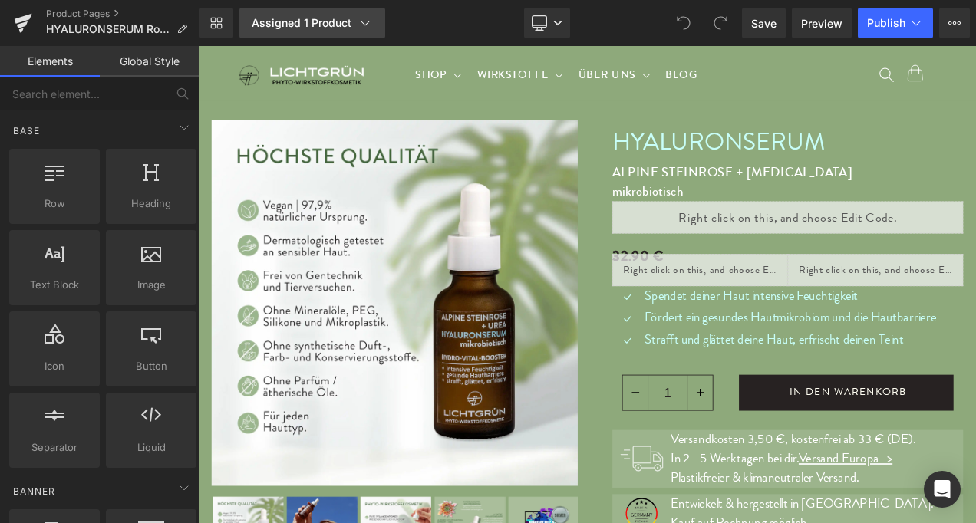
click at [365, 25] on icon at bounding box center [364, 22] width 15 height 15
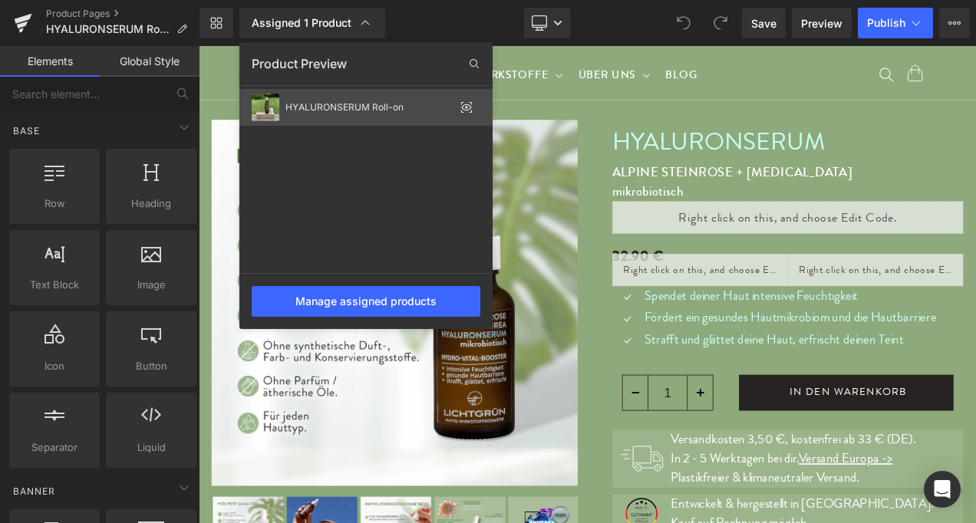
click at [351, 109] on div "HYALURONSERUM Roll-on" at bounding box center [369, 107] width 169 height 11
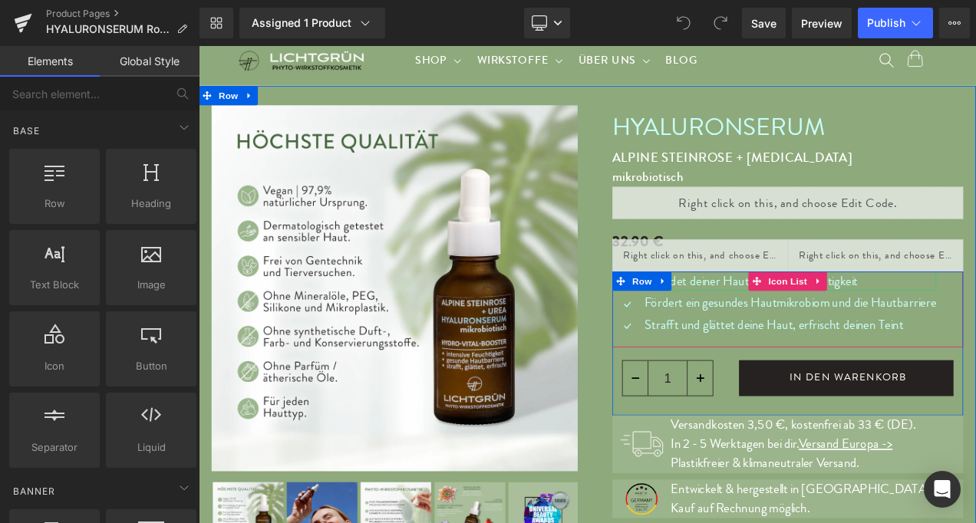
scroll to position [18, 0]
